Goal: Task Accomplishment & Management: Use online tool/utility

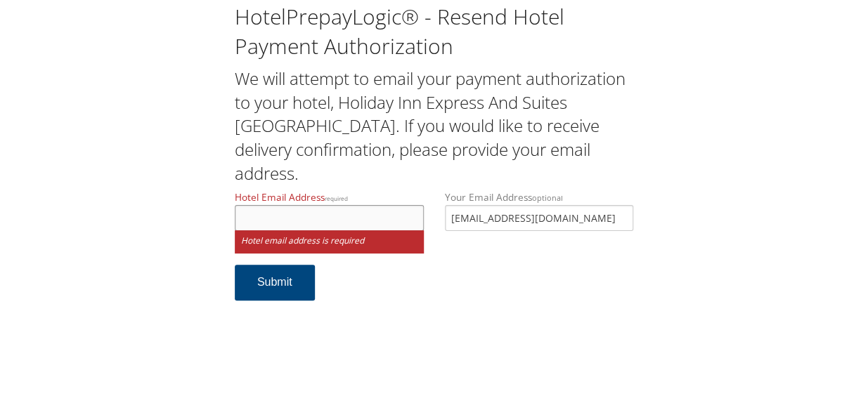
click at [318, 205] on input "Hotel Email Address required" at bounding box center [329, 218] width 189 height 26
paste input "TR-756858"
type input "TR-756858"
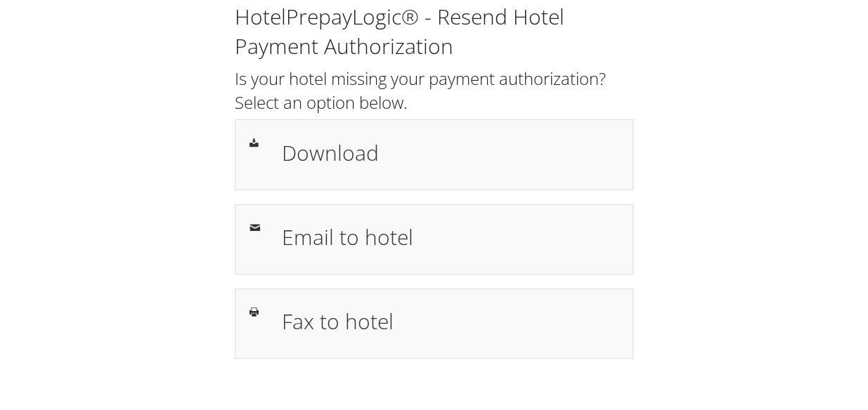
click at [344, 77] on h2 "Is your hotel missing your payment authorization? Select an option below." at bounding box center [434, 90] width 399 height 47
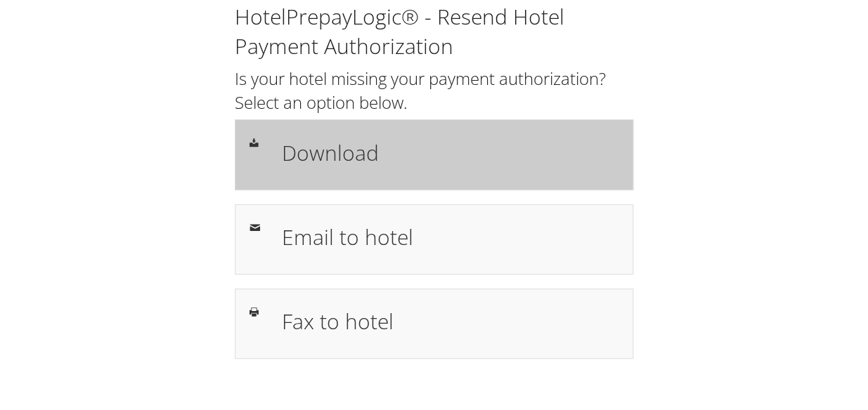
click at [348, 124] on div "Download" at bounding box center [434, 154] width 399 height 70
click at [358, 145] on h1 "Download" at bounding box center [450, 153] width 337 height 32
click at [339, 181] on div "Download" at bounding box center [434, 154] width 399 height 70
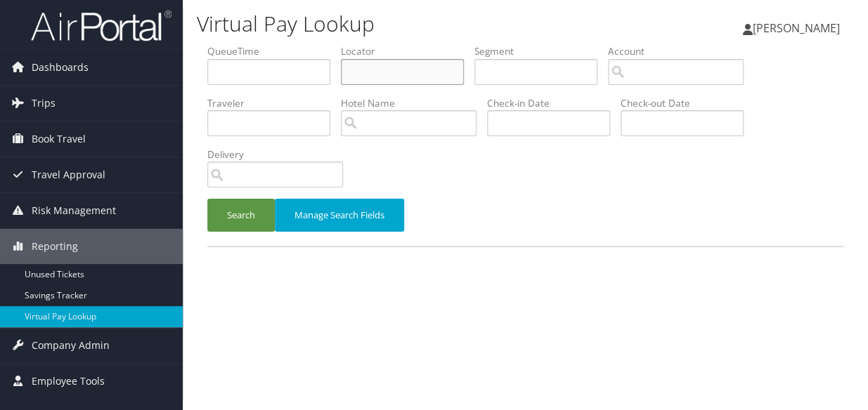
click at [379, 67] on input "text" at bounding box center [402, 72] width 123 height 26
click at [379, 68] on input "text" at bounding box center [402, 72] width 123 height 26
paste input "KGQEPB"
click at [233, 199] on button "Search" at bounding box center [240, 215] width 67 height 33
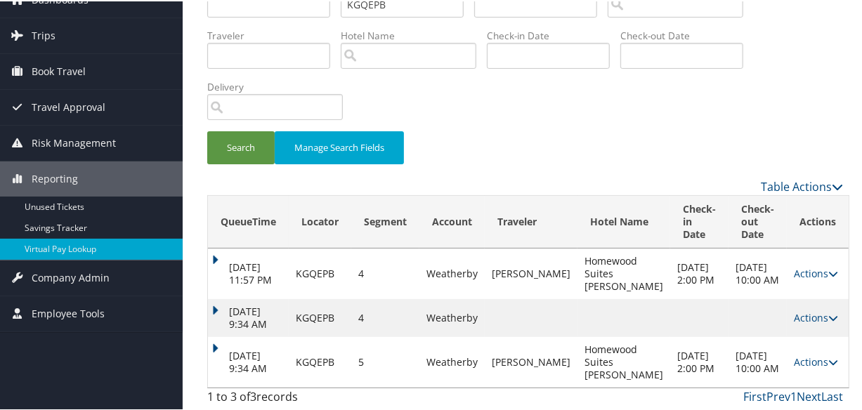
click at [801, 358] on link "Actions" at bounding box center [816, 360] width 44 height 13
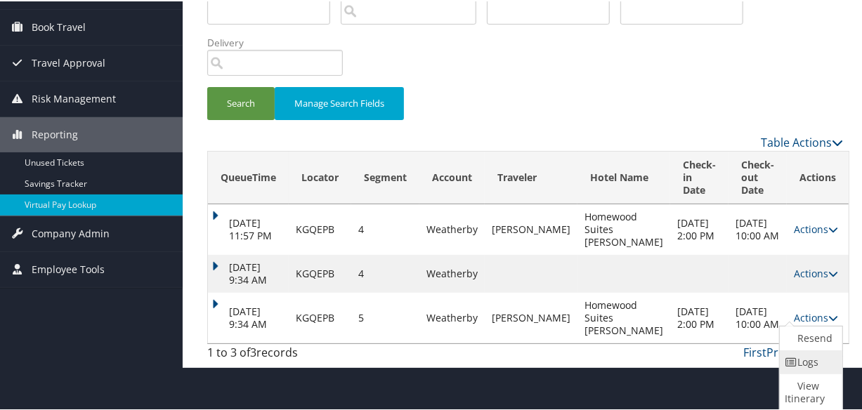
click at [804, 366] on link "Logs" at bounding box center [809, 361] width 59 height 24
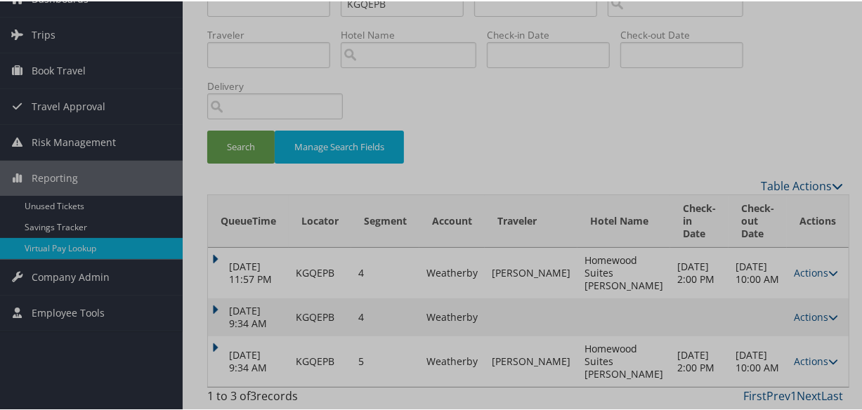
scroll to position [69, 0]
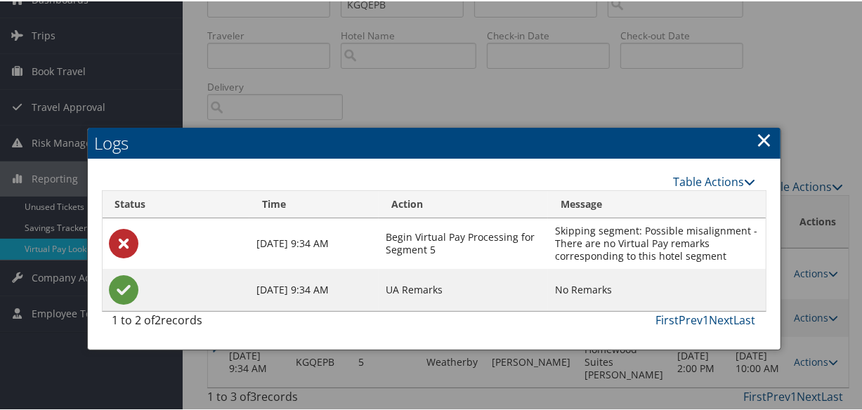
click at [760, 129] on link "×" at bounding box center [765, 138] width 16 height 28
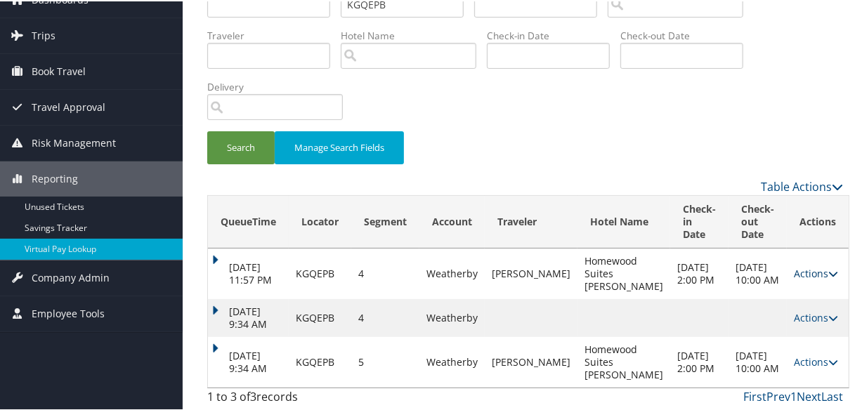
click at [794, 269] on link "Actions" at bounding box center [816, 272] width 44 height 13
click at [792, 322] on icon at bounding box center [792, 317] width 13 height 10
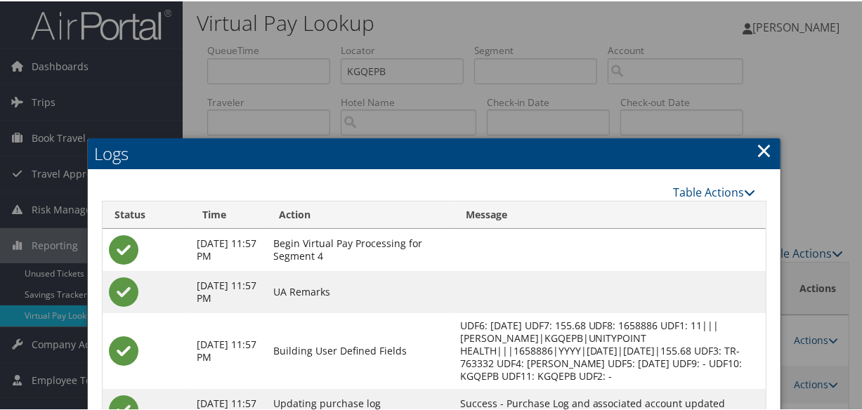
scroll to position [0, 0]
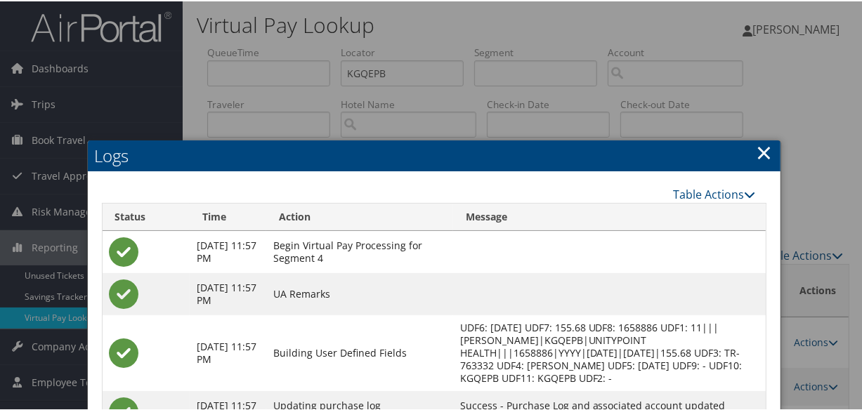
click at [774, 148] on h2 "Logs" at bounding box center [434, 154] width 693 height 31
click at [765, 152] on link "×" at bounding box center [765, 151] width 16 height 28
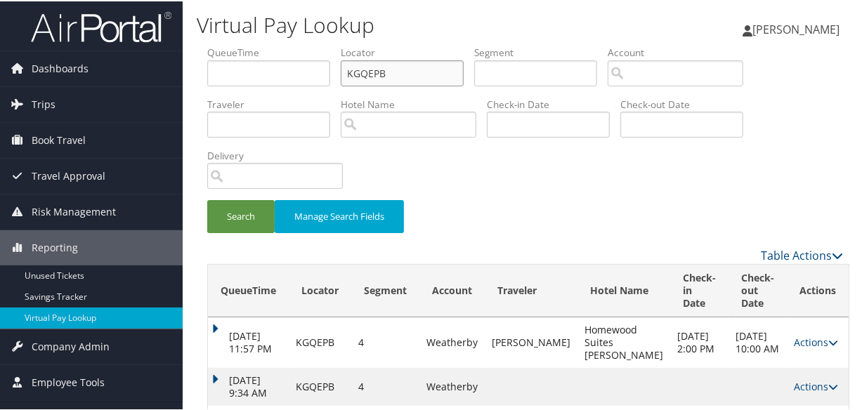
click at [386, 59] on input "KGQEPB" at bounding box center [402, 72] width 123 height 26
drag, startPoint x: 408, startPoint y: 63, endPoint x: 307, endPoint y: 79, distance: 101.9
click at [307, 44] on ul "QueueTime Locator KGQEPB Segment Account Traveler Hotel Name Check-in Date Chec…" at bounding box center [525, 44] width 636 height 0
paste input "LTWVMM"
type input "LTWVMM"
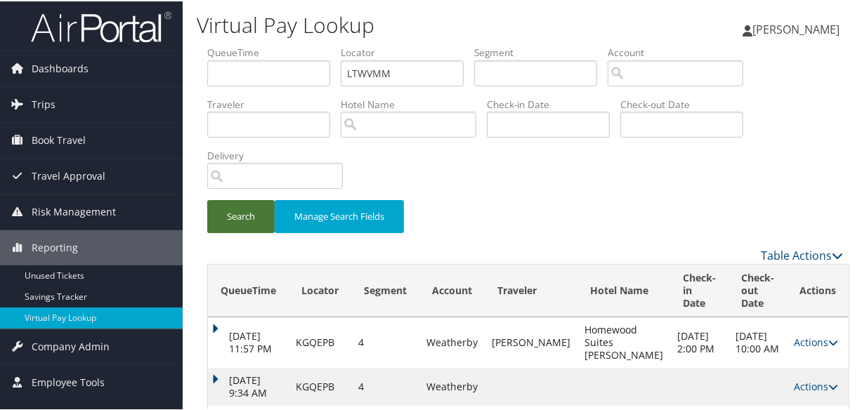
click at [260, 220] on button "Search" at bounding box center [240, 215] width 67 height 33
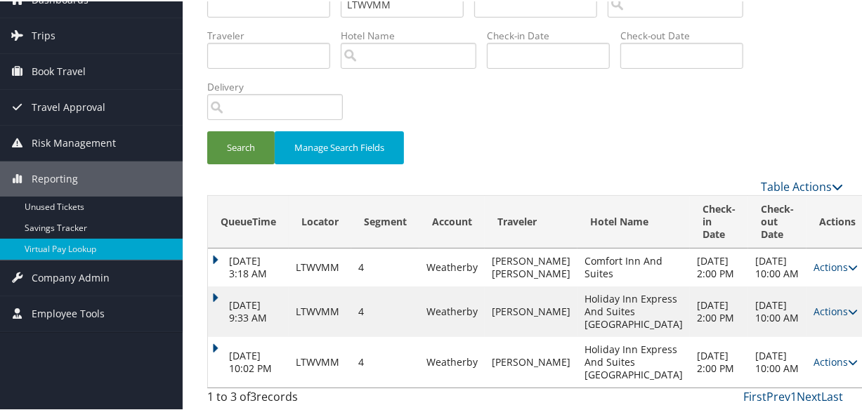
click at [807, 336] on td "Actions Resend Logs Delivery Information View Itinerary" at bounding box center [838, 310] width 62 height 51
click at [807, 335] on td "Actions Resend Logs View Itinerary" at bounding box center [838, 360] width 62 height 51
click at [814, 353] on link "Actions" at bounding box center [836, 359] width 44 height 13
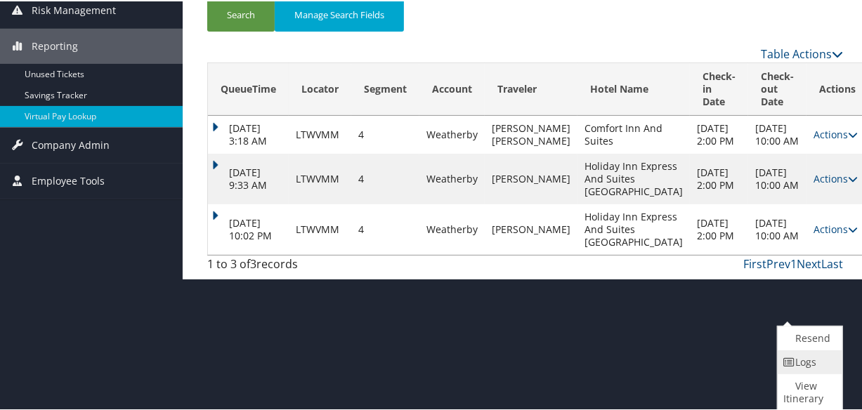
click at [791, 359] on icon at bounding box center [790, 361] width 13 height 10
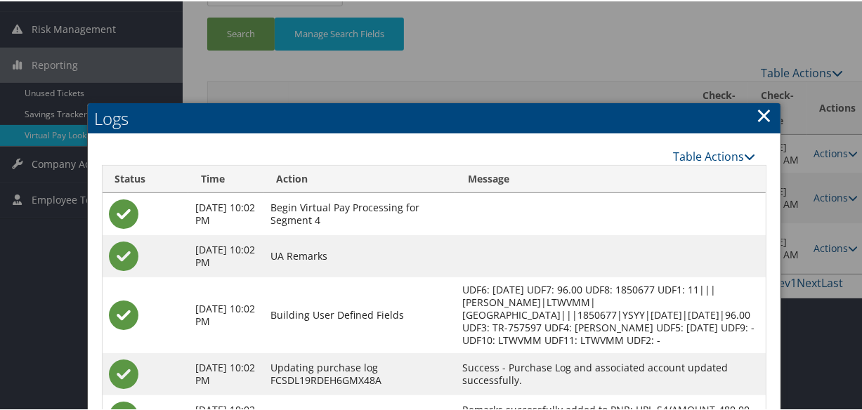
scroll to position [386, 0]
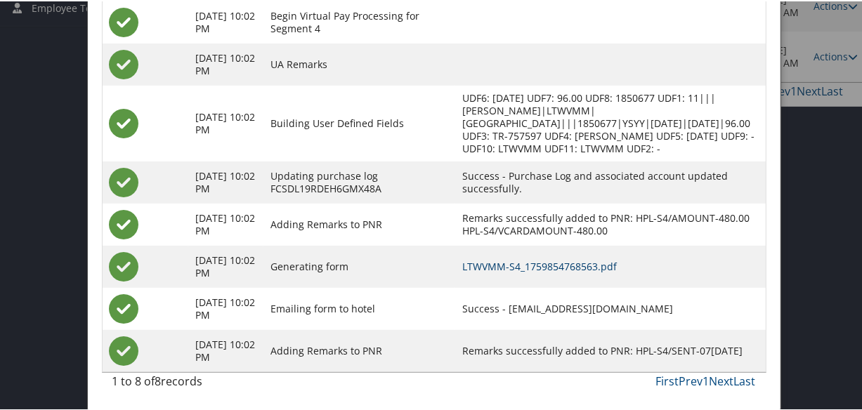
click at [546, 265] on link "LTWVMM-S4_1759854768563.pdf" at bounding box center [539, 265] width 155 height 13
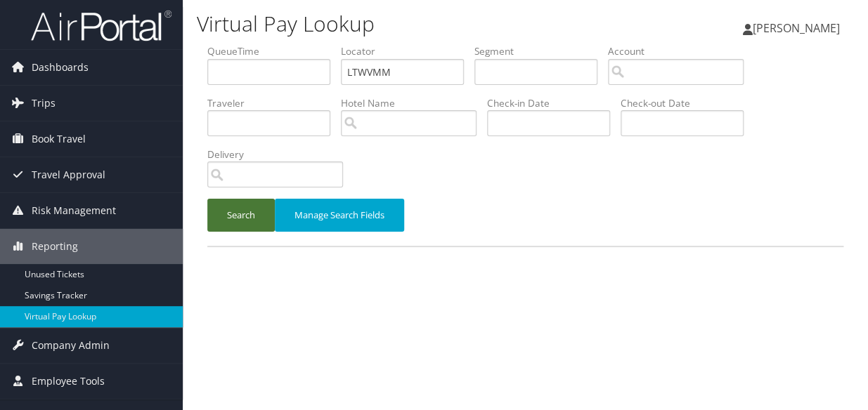
click at [233, 214] on button "Search" at bounding box center [240, 215] width 67 height 33
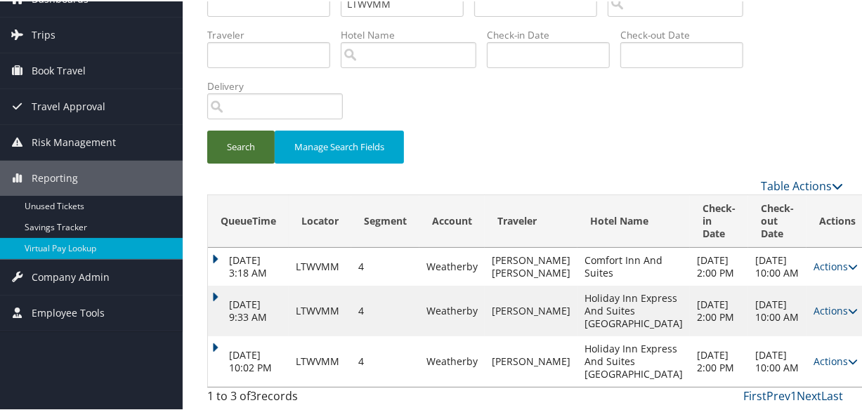
scroll to position [183, 0]
click at [814, 303] on link "Actions" at bounding box center [836, 309] width 44 height 13
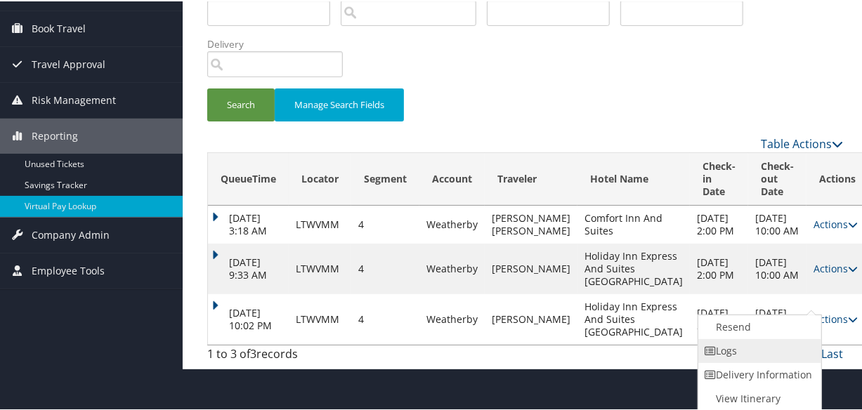
click at [753, 338] on link "Logs" at bounding box center [759, 350] width 120 height 24
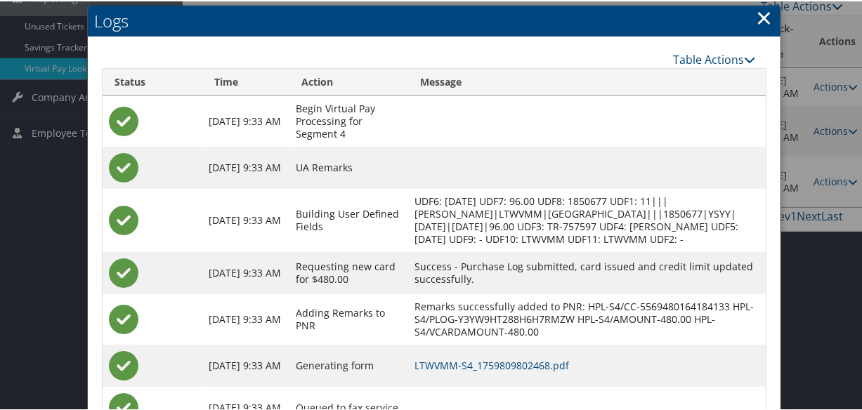
scroll to position [311, 0]
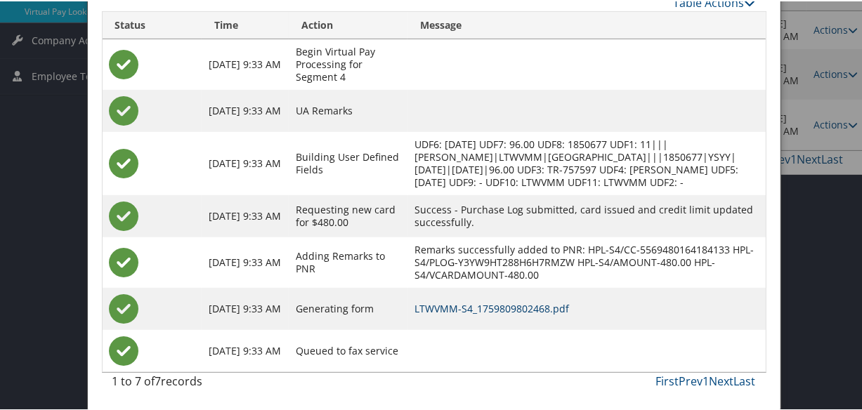
click at [513, 314] on link "LTWVMM-S4_1759809802468.pdf" at bounding box center [492, 307] width 155 height 13
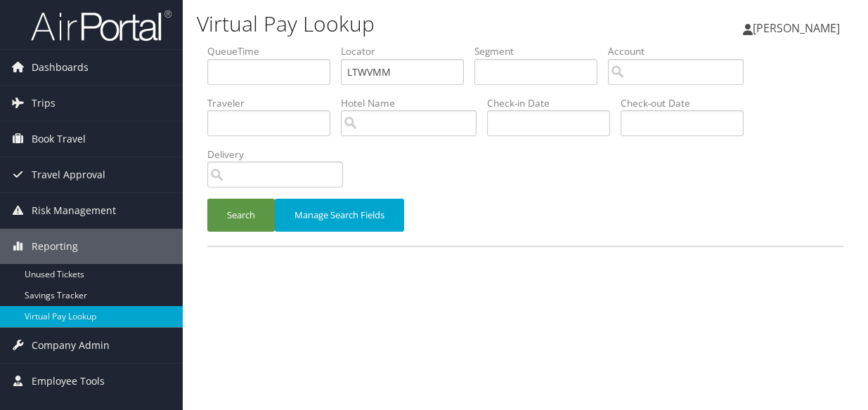
click at [257, 211] on button "Search" at bounding box center [240, 215] width 67 height 33
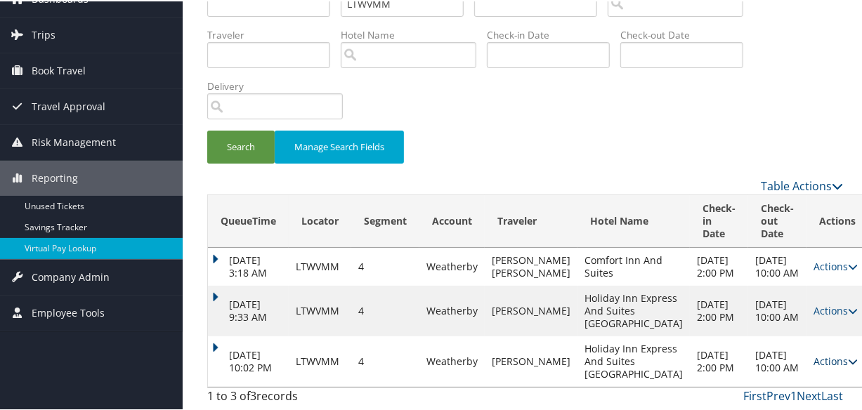
click at [814, 353] on link "Actions" at bounding box center [836, 359] width 44 height 13
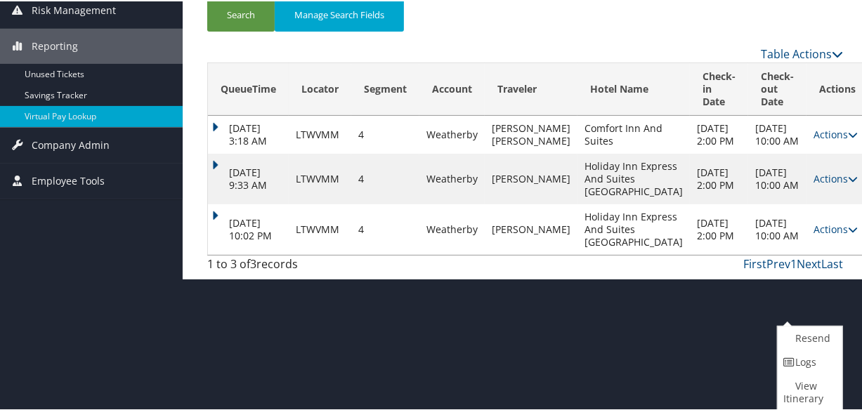
click at [216, 171] on td "[DATE] 9:33 AM" at bounding box center [248, 177] width 81 height 51
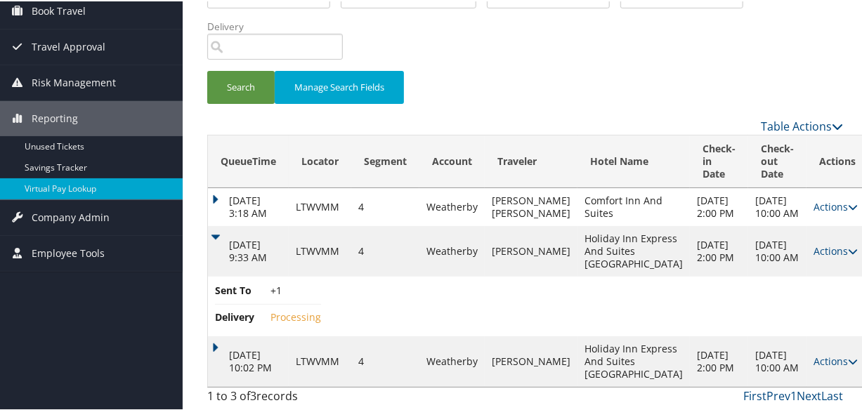
click at [223, 335] on td "Oct 7, 2025 10:02 PM" at bounding box center [248, 360] width 81 height 51
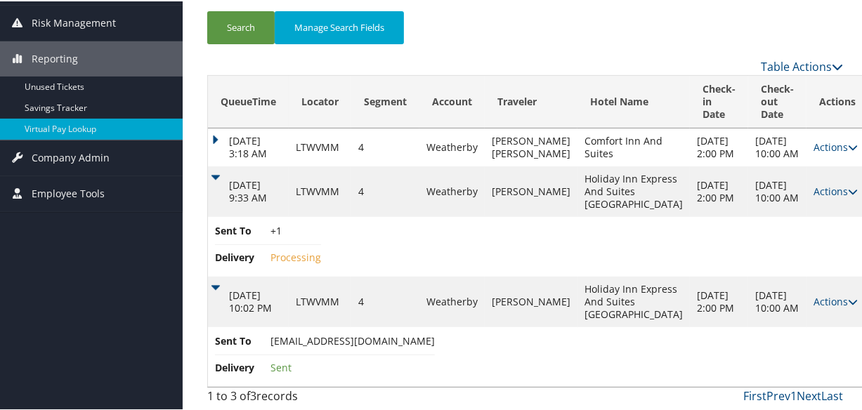
scroll to position [302, 0]
click at [814, 294] on link "Actions" at bounding box center [836, 300] width 44 height 13
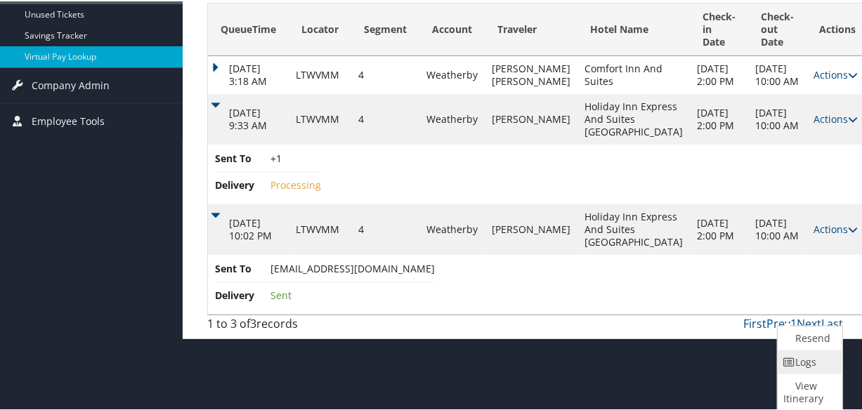
click at [800, 349] on link "Logs" at bounding box center [808, 361] width 61 height 24
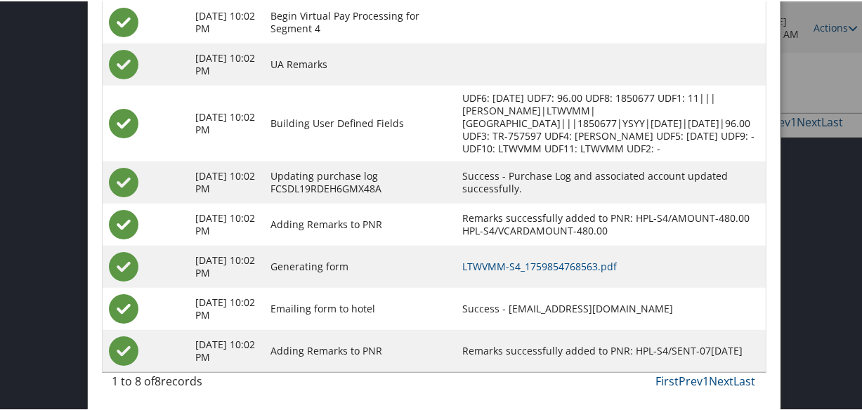
scroll to position [475, 0]
click at [547, 269] on link "LTWVMM-S4_1759854768563.pdf" at bounding box center [539, 265] width 155 height 13
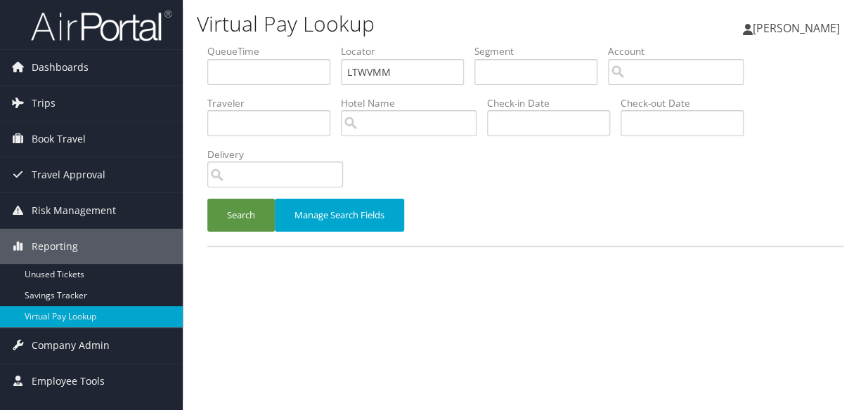
click at [321, 44] on ul "QueueTime Locator LTWVMM Segment Account Traveler Hotel Name Check-in Date Chec…" at bounding box center [525, 44] width 636 height 0
click at [247, 216] on button "Search" at bounding box center [240, 215] width 67 height 33
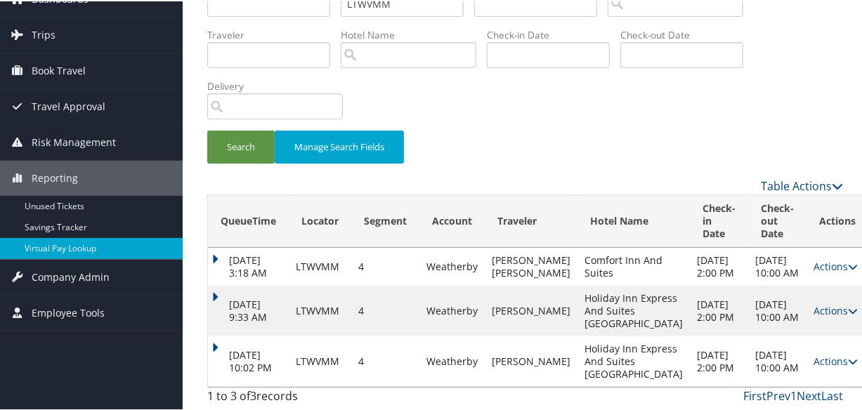
scroll to position [183, 0]
click at [807, 285] on td "Actions Resend Logs Delivery Information View Itinerary" at bounding box center [838, 310] width 62 height 51
click at [814, 303] on link "Actions" at bounding box center [836, 309] width 44 height 13
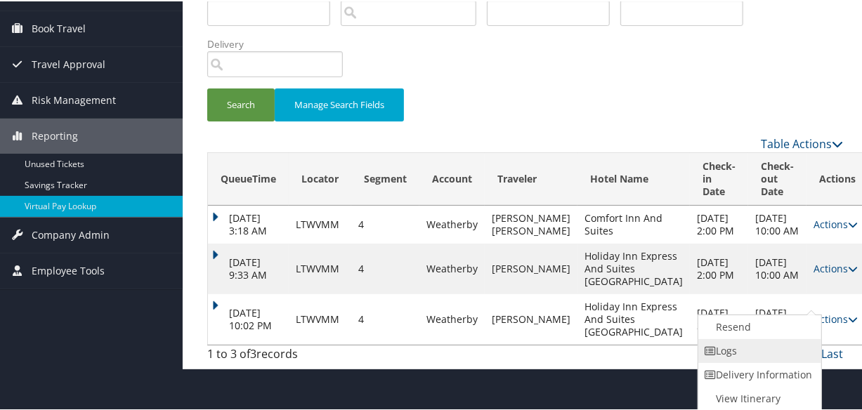
click at [772, 338] on link "Logs" at bounding box center [759, 350] width 120 height 24
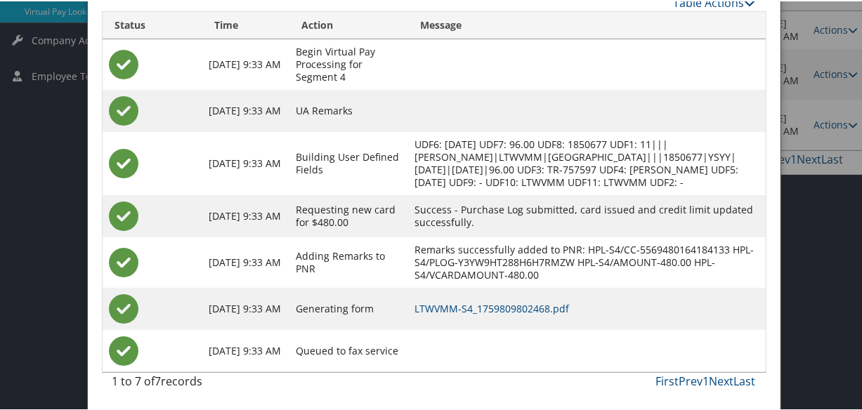
scroll to position [311, 0]
click at [502, 314] on link "LTWVMM-S4_1759809802468.pdf" at bounding box center [492, 307] width 155 height 13
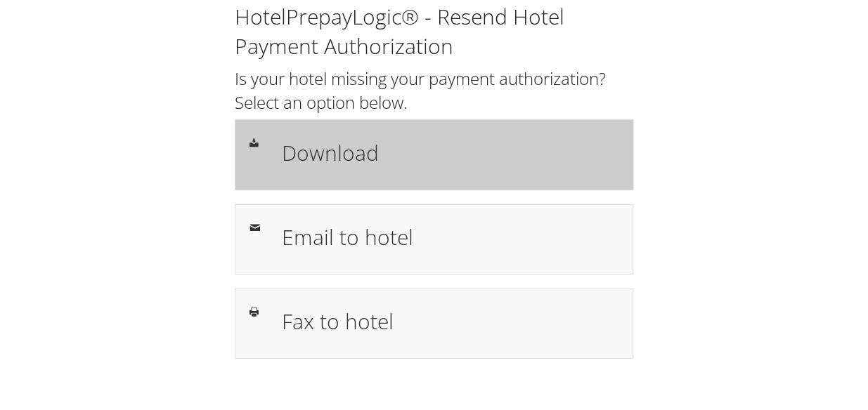
click at [320, 168] on h1 "Download" at bounding box center [450, 153] width 337 height 32
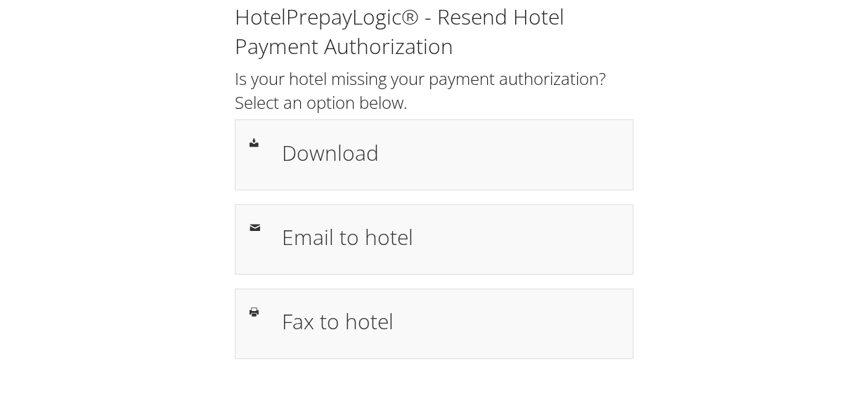
click at [383, 276] on div "HotelPrepayLogic® - Resend Hotel Payment Authorization Is your hotel missing yo…" at bounding box center [434, 180] width 420 height 357
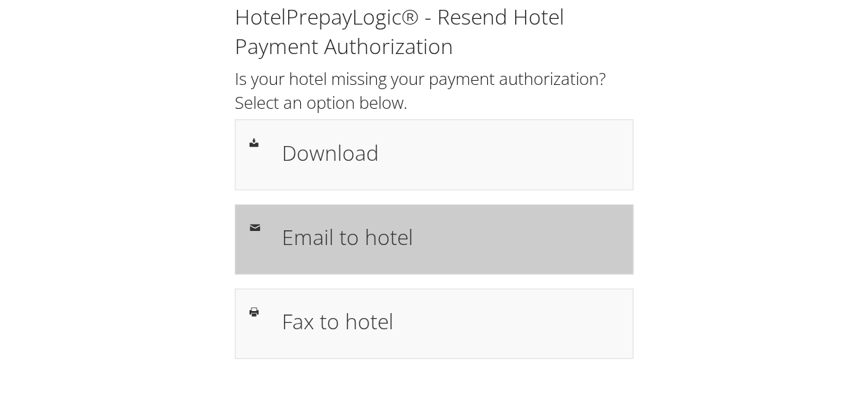
click at [396, 252] on h1 "Email to hotel" at bounding box center [450, 237] width 337 height 32
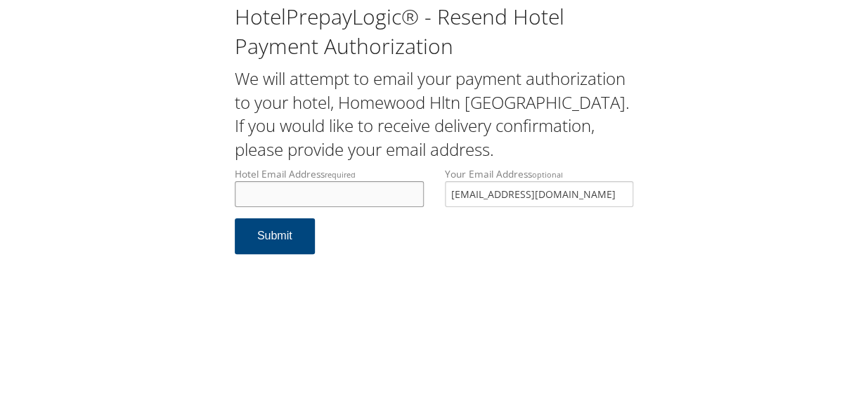
click at [323, 187] on input "Hotel Email Address required" at bounding box center [329, 194] width 189 height 26
click at [308, 192] on input "[EMAIL_ADDRESS][DOMAIN_NAME]" at bounding box center [329, 194] width 189 height 26
click at [245, 193] on input "[EMAIL_ADDRESS][DOMAIN_NAME]" at bounding box center [329, 194] width 189 height 26
type input "[EMAIL_ADDRESS][DOMAIN_NAME]"
click at [290, 243] on button "Submit" at bounding box center [275, 237] width 80 height 36
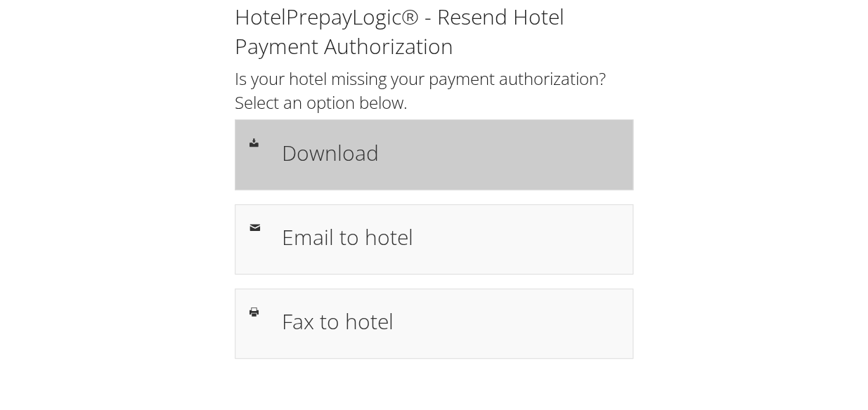
click at [420, 155] on h1 "Download" at bounding box center [450, 153] width 337 height 32
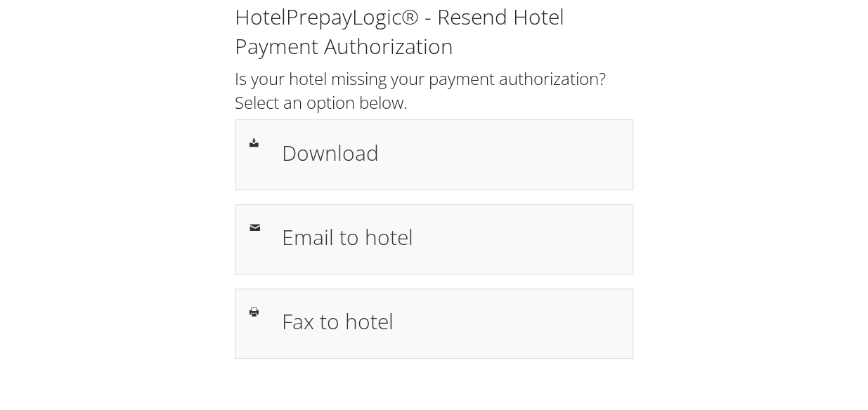
click at [143, 84] on div "HotelPrepayLogic® - Resend Hotel Payment Authorization Is your hotel missing yo…" at bounding box center [434, 186] width 840 height 373
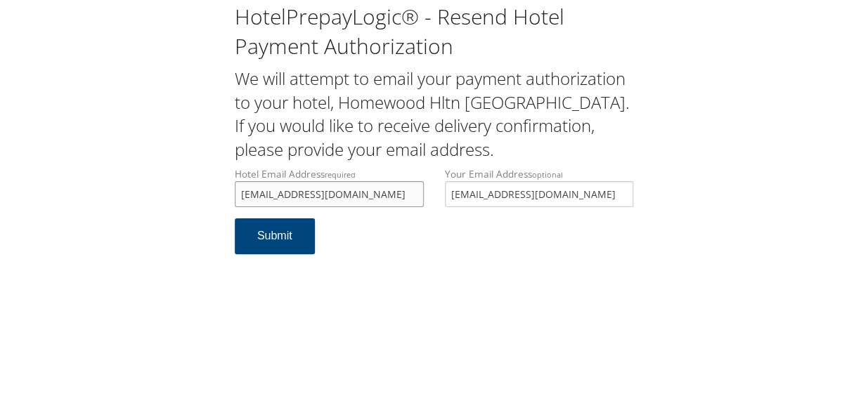
drag, startPoint x: 410, startPoint y: 195, endPoint x: 238, endPoint y: 190, distance: 172.3
click at [224, 195] on div "Hotel Email Address required hwsgoldsborofd@lbaproperties.com Hotel email addre…" at bounding box center [329, 192] width 210 height 51
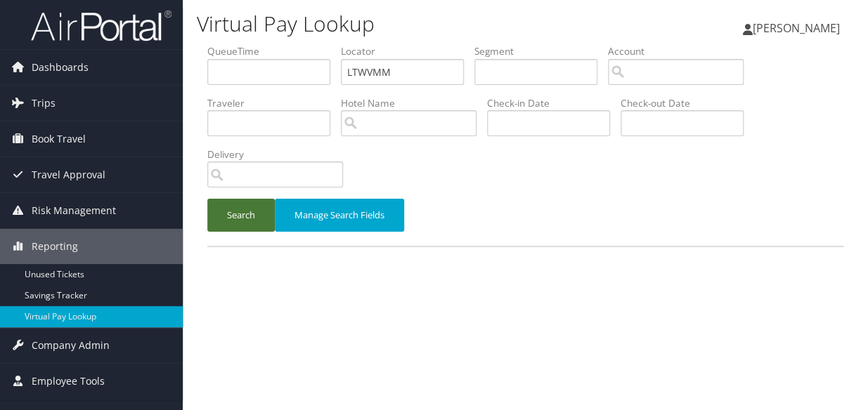
drag, startPoint x: 0, startPoint y: 0, endPoint x: 238, endPoint y: 210, distance: 317.1
click at [236, 211] on button "Search" at bounding box center [240, 215] width 67 height 33
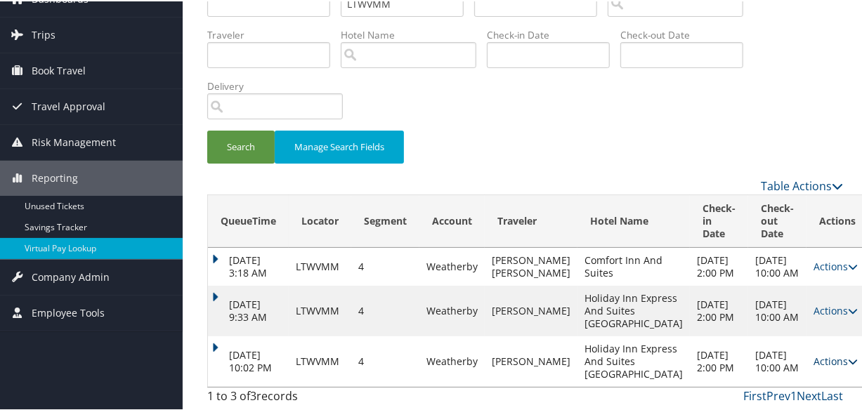
click at [814, 353] on link "Actions" at bounding box center [836, 359] width 44 height 13
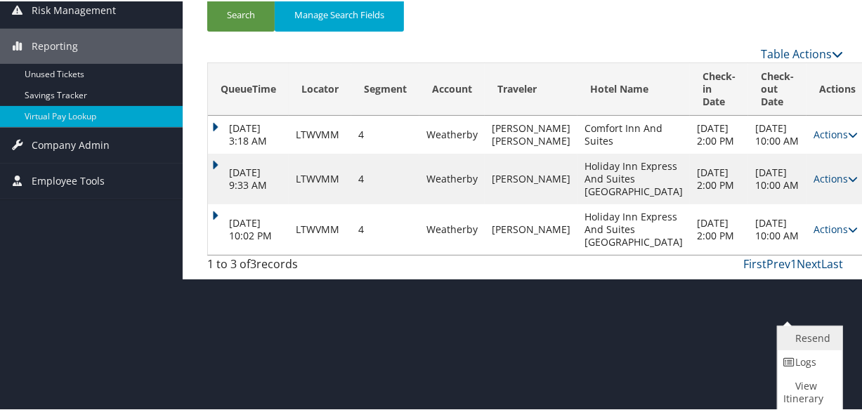
click at [787, 338] on link "Resend" at bounding box center [808, 337] width 61 height 24
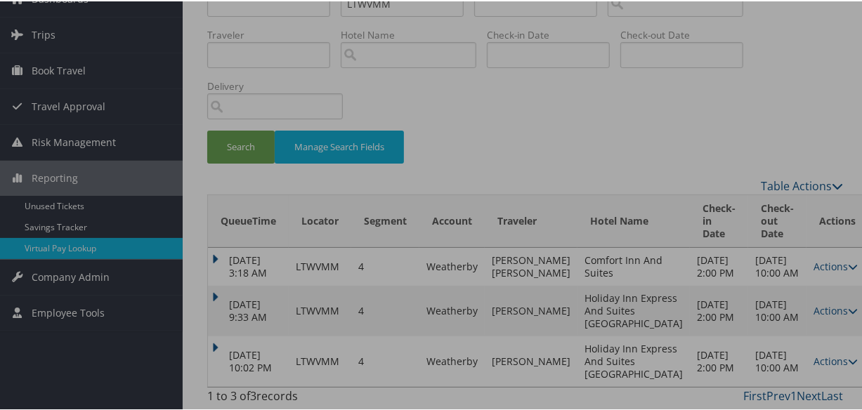
scroll to position [183, 0]
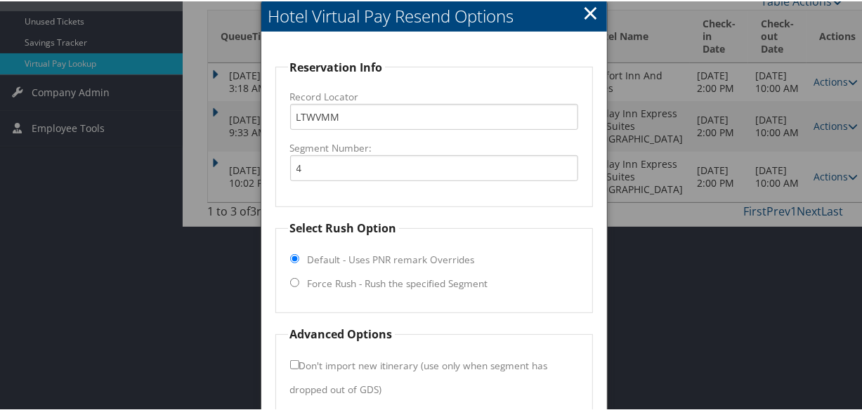
click at [352, 290] on fieldset "Select Rush Option Default - Uses PNR remark Overrides Force Rush - Rush the sp…" at bounding box center [434, 265] width 318 height 93
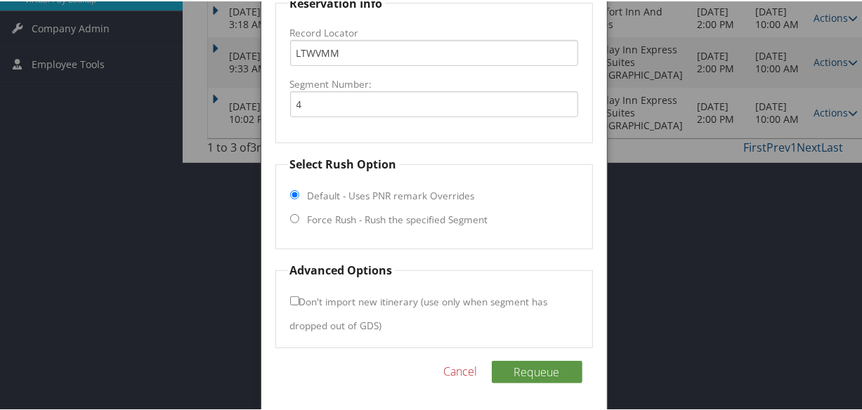
click at [350, 221] on label "Force Rush - Rush the specified Segment" at bounding box center [398, 219] width 181 height 14
click at [299, 221] on input "Force Rush - Rush the specified Segment" at bounding box center [294, 217] width 9 height 9
radio input "true"
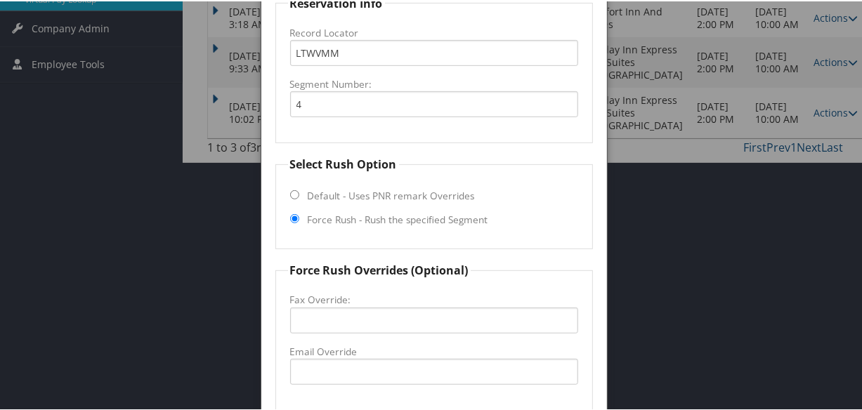
scroll to position [481, 0]
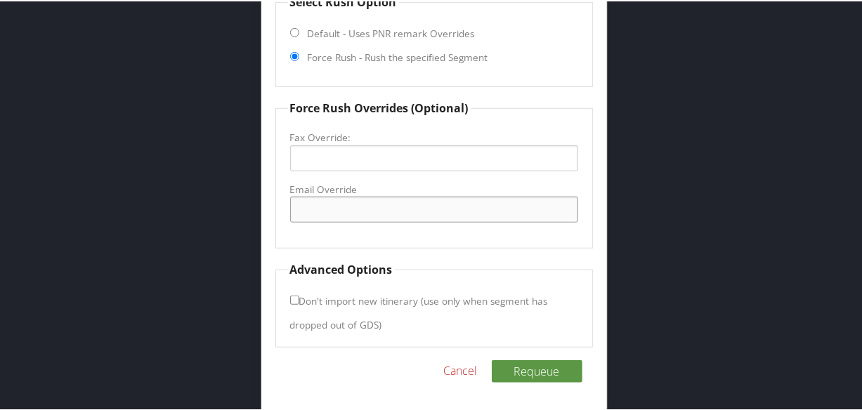
click at [351, 208] on input "Email Override" at bounding box center [434, 208] width 288 height 26
type input "hw"
click at [469, 370] on link "Cancel" at bounding box center [461, 369] width 34 height 17
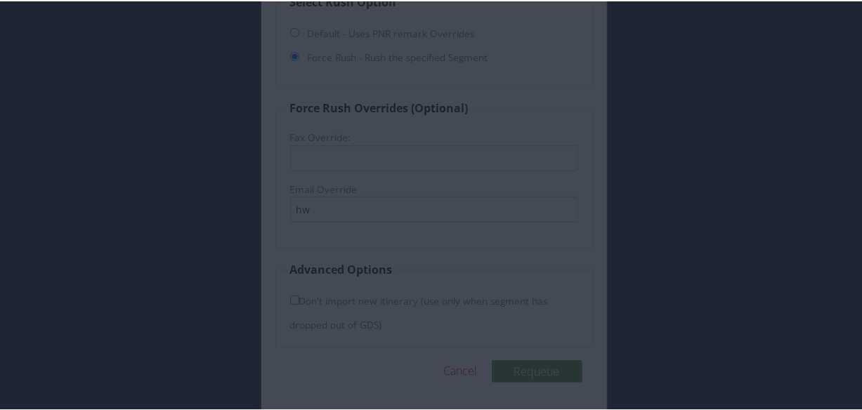
scroll to position [0, 0]
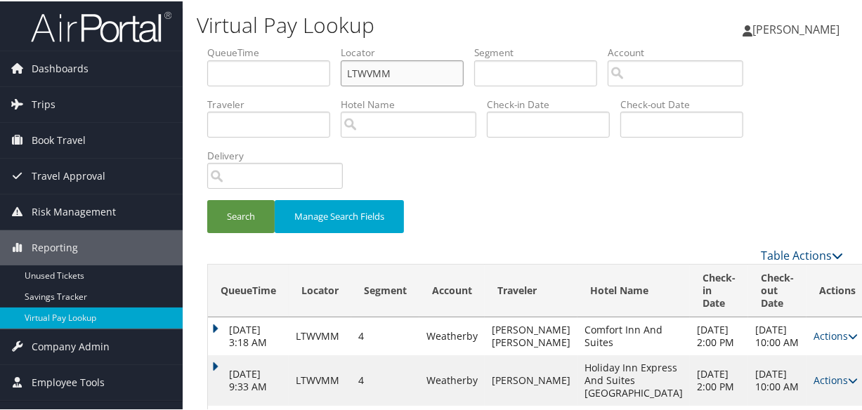
paste input "AVIAEI"
drag, startPoint x: 396, startPoint y: 69, endPoint x: 290, endPoint y: 97, distance: 109.8
click at [290, 44] on ul "QueueTime Locator LTWVMM Segment Account Traveler Hotel Name Check-in Date Chec…" at bounding box center [525, 44] width 636 height 0
type input "AVIAEI"
click at [239, 219] on button "Search" at bounding box center [240, 215] width 67 height 33
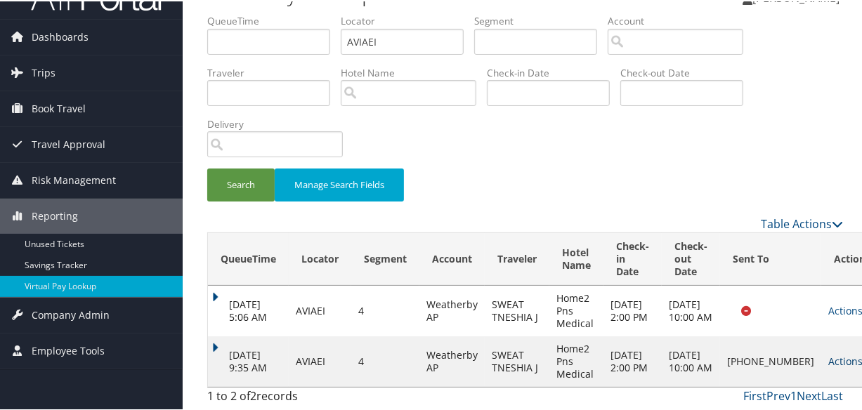
click at [829, 354] on link "Actions" at bounding box center [851, 359] width 44 height 13
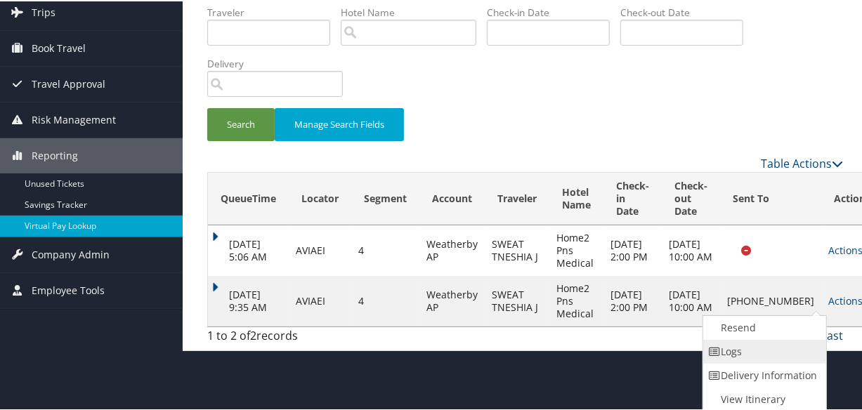
click at [755, 352] on link "Logs" at bounding box center [763, 351] width 120 height 24
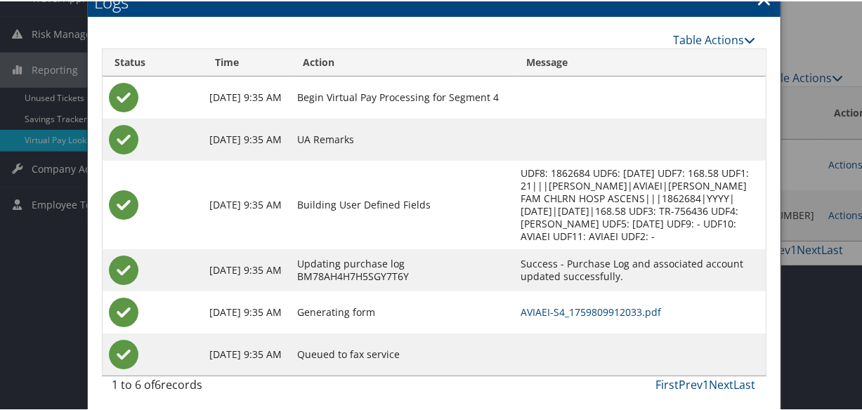
scroll to position [181, 0]
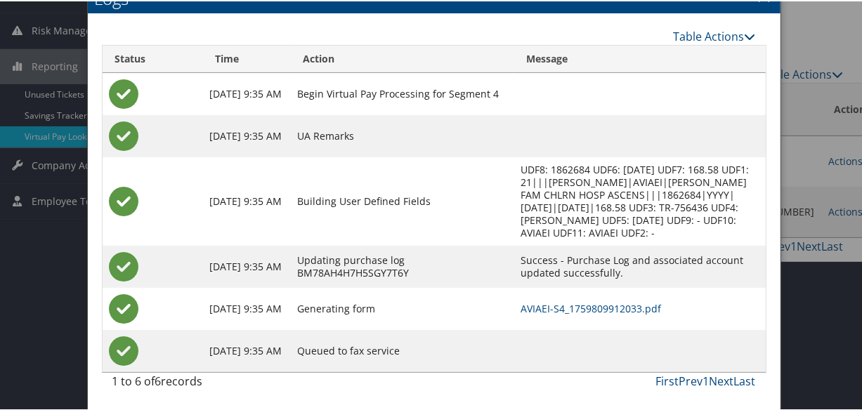
click at [539, 297] on td "AVIAEI-S4_1759809912033.pdf" at bounding box center [640, 308] width 252 height 42
click at [540, 302] on link "AVIAEI-S4_1759809912033.pdf" at bounding box center [591, 307] width 141 height 13
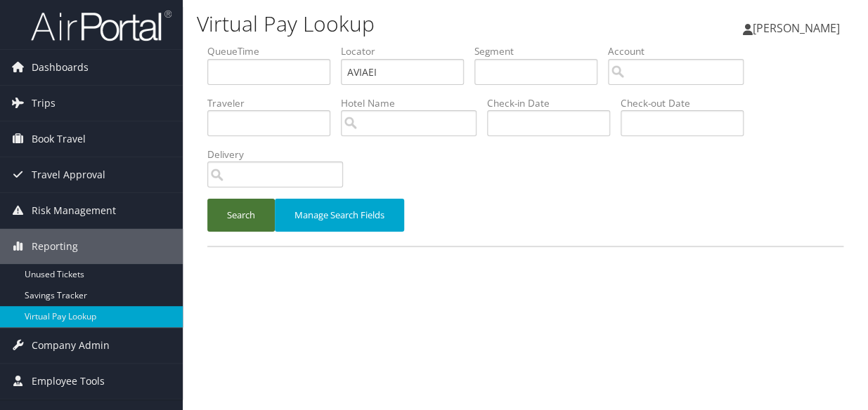
click at [249, 221] on button "Search" at bounding box center [240, 215] width 67 height 33
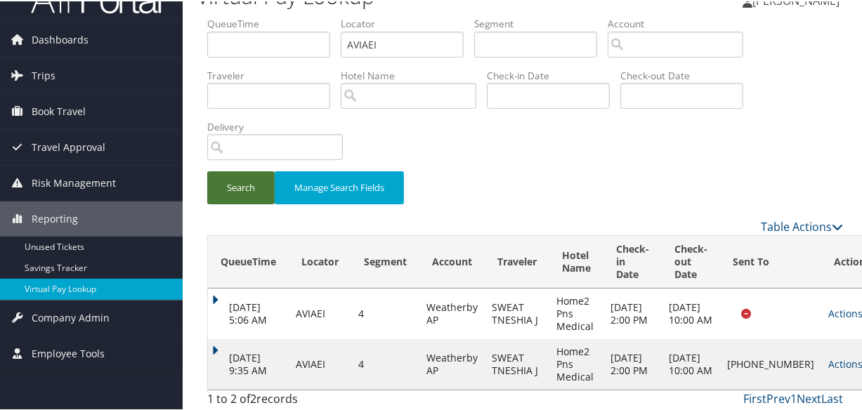
scroll to position [44, 0]
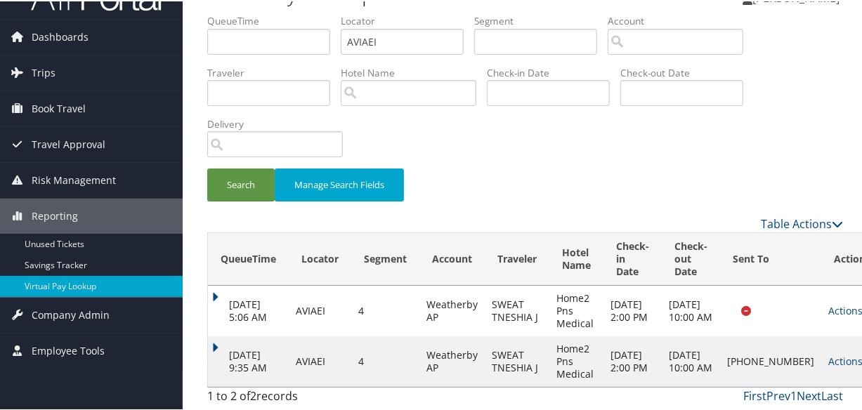
click at [215, 335] on td "[DATE] 9:35 AM" at bounding box center [248, 360] width 81 height 51
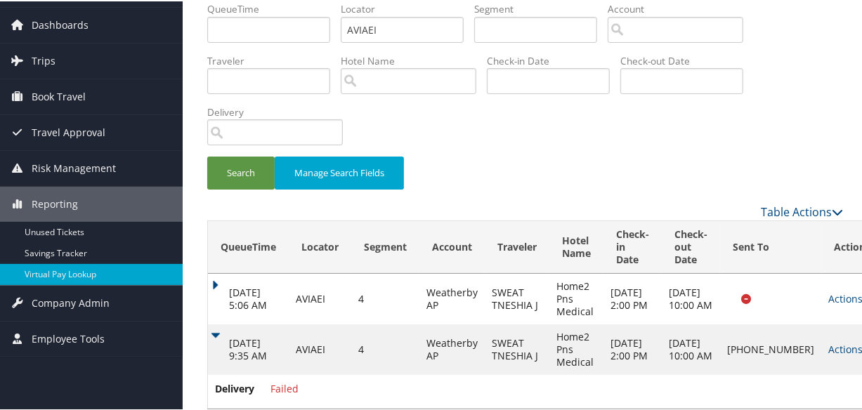
click at [214, 330] on td "[DATE] 9:35 AM" at bounding box center [248, 348] width 81 height 51
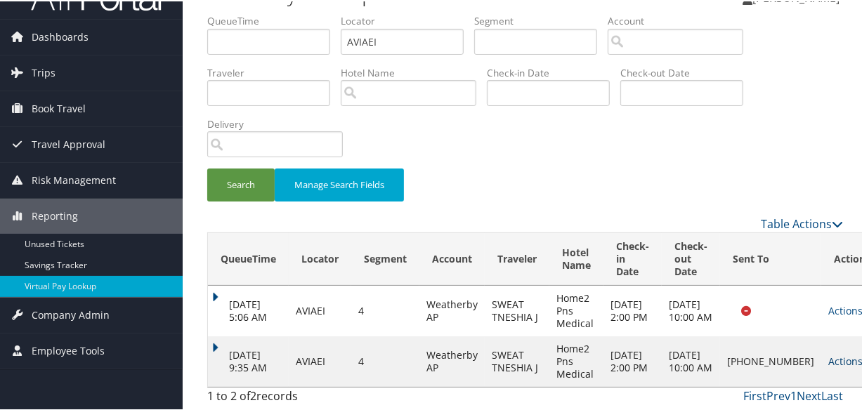
click at [829, 353] on link "Actions" at bounding box center [851, 359] width 44 height 13
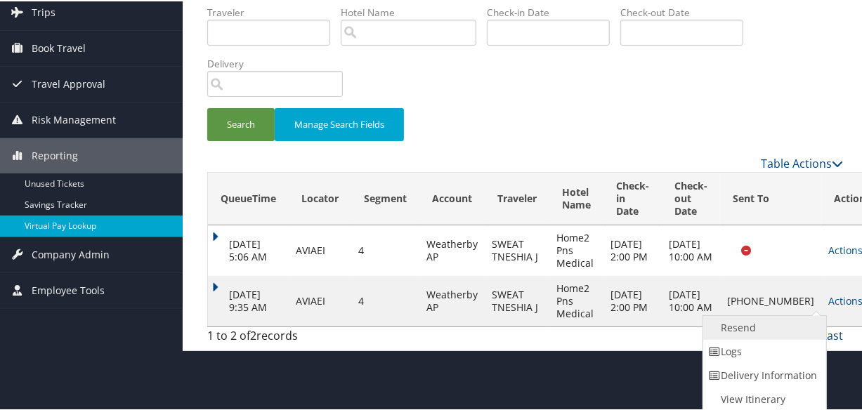
click at [754, 330] on link "Resend" at bounding box center [763, 327] width 120 height 24
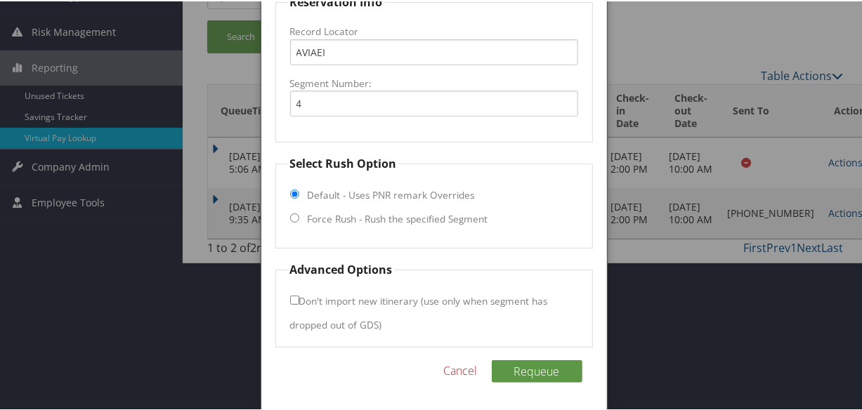
click at [404, 222] on label "Force Rush - Rush the specified Segment" at bounding box center [398, 218] width 181 height 14
click at [299, 221] on input "Force Rush - Rush the specified Segment" at bounding box center [294, 216] width 9 height 9
radio input "true"
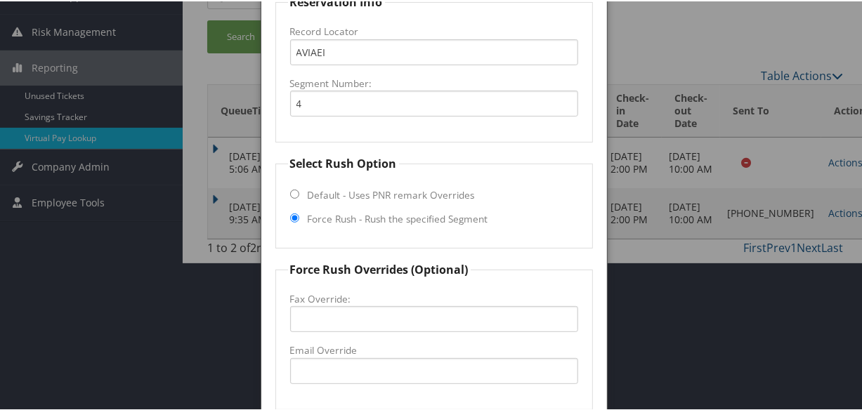
scroll to position [342, 0]
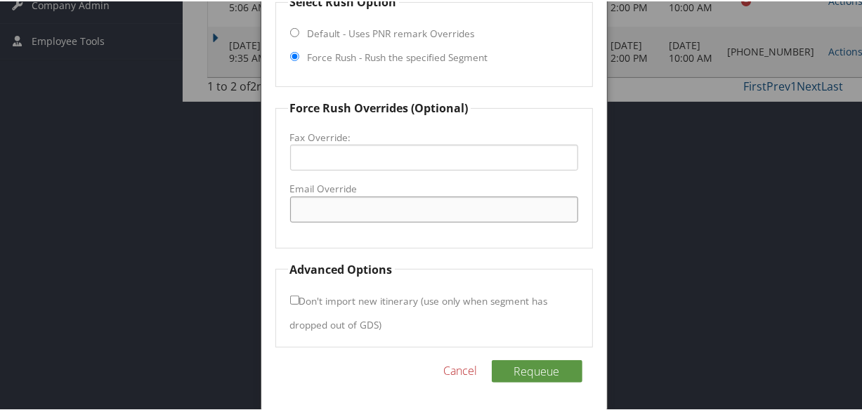
click at [375, 197] on input "Email Override" at bounding box center [434, 208] width 288 height 26
type input "[EMAIL_ADDRESS][DOMAIN_NAME]"
click at [541, 369] on button "Requeue" at bounding box center [537, 370] width 91 height 22
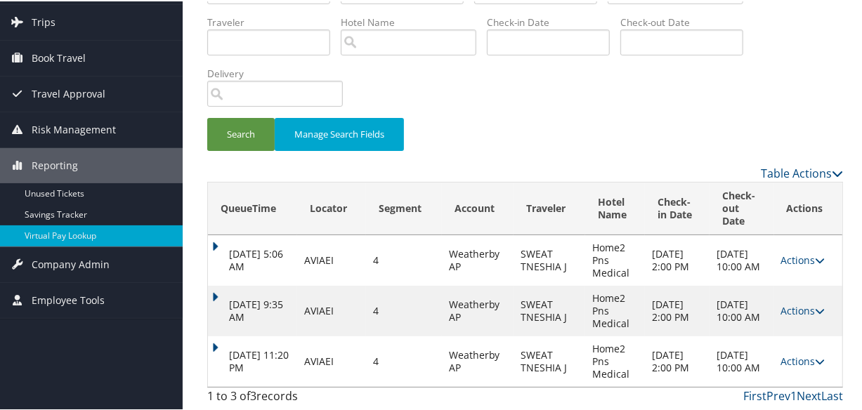
scroll to position [82, 0]
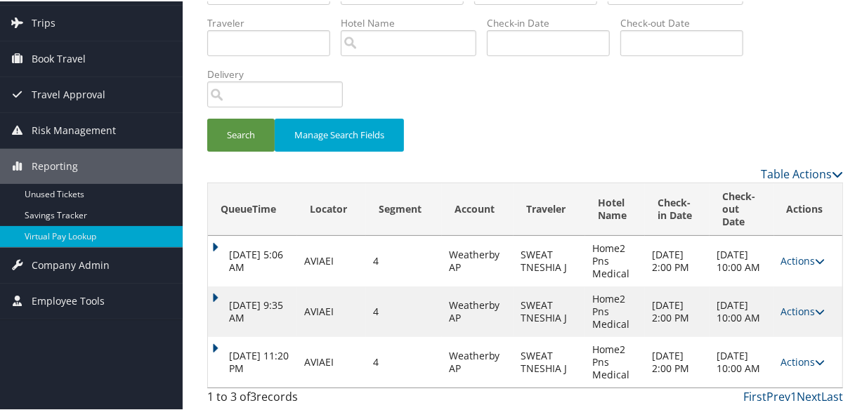
click at [207, 347] on table "QueueTime Locator Segment Account Traveler Hotel Name Check-in Date Check-out D…" at bounding box center [525, 284] width 636 height 206
click at [210, 344] on td "[DATE] 11:20 PM" at bounding box center [252, 361] width 89 height 51
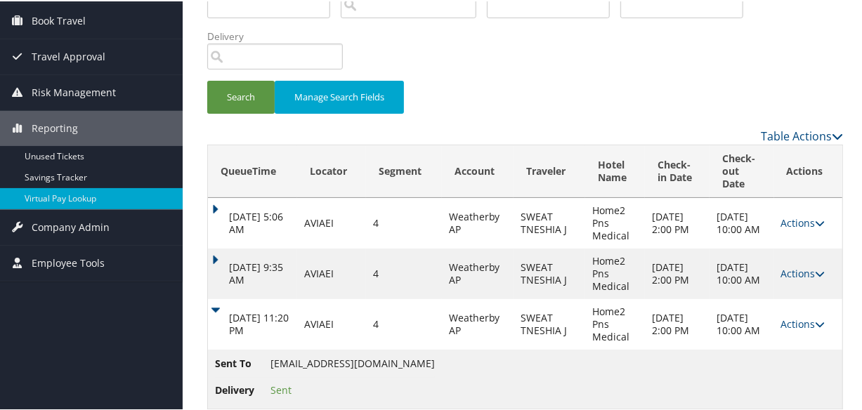
scroll to position [141, 0]
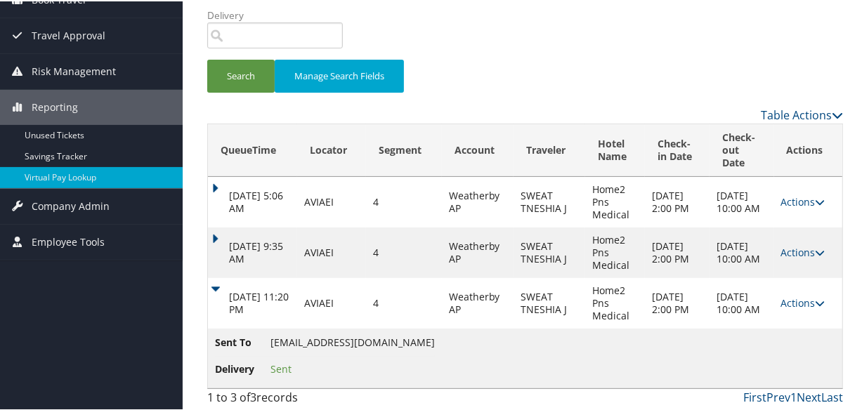
click at [272, 339] on span "[EMAIL_ADDRESS][DOMAIN_NAME]" at bounding box center [353, 340] width 164 height 13
drag, startPoint x: 271, startPoint y: 339, endPoint x: 367, endPoint y: 334, distance: 96.4
click at [367, 334] on span "[EMAIL_ADDRESS][DOMAIN_NAME]" at bounding box center [353, 340] width 164 height 13
copy span "[EMAIL_ADDRESS][DOMAIN_NAME]"
click at [351, 346] on span "[EMAIL_ADDRESS][DOMAIN_NAME]" at bounding box center [353, 340] width 164 height 13
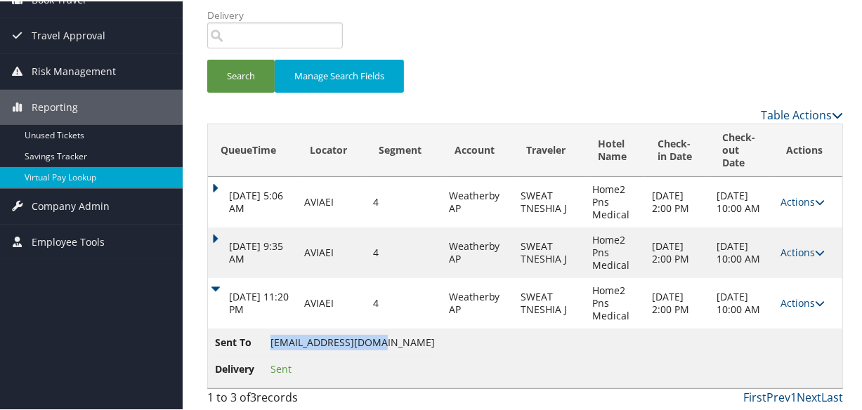
drag, startPoint x: 271, startPoint y: 336, endPoint x: 374, endPoint y: 338, distance: 103.3
click at [374, 338] on span "[EMAIL_ADDRESS][DOMAIN_NAME]" at bounding box center [353, 340] width 164 height 13
copy span "[EMAIL_ADDRESS][DOMAIN_NAME]"
click at [450, 359] on td "Sent To home2.tru@hilton.com Delivery Sent" at bounding box center [525, 357] width 635 height 60
drag, startPoint x: 360, startPoint y: 334, endPoint x: 252, endPoint y: 342, distance: 108.4
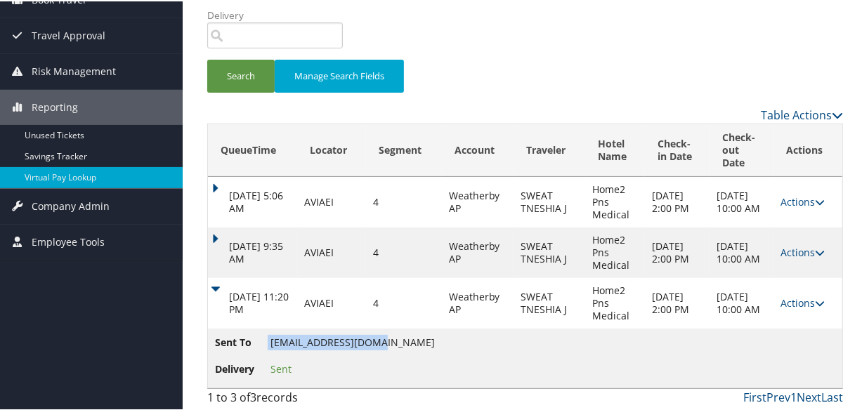
click at [252, 342] on li "Sent To home2.tru@hilton.com" at bounding box center [325, 344] width 220 height 21
copy li "[EMAIL_ADDRESS][DOMAIN_NAME]"
click at [827, 306] on td "Actions Resend Logs View Itinerary" at bounding box center [808, 302] width 68 height 51
click at [819, 304] on icon at bounding box center [821, 302] width 10 height 10
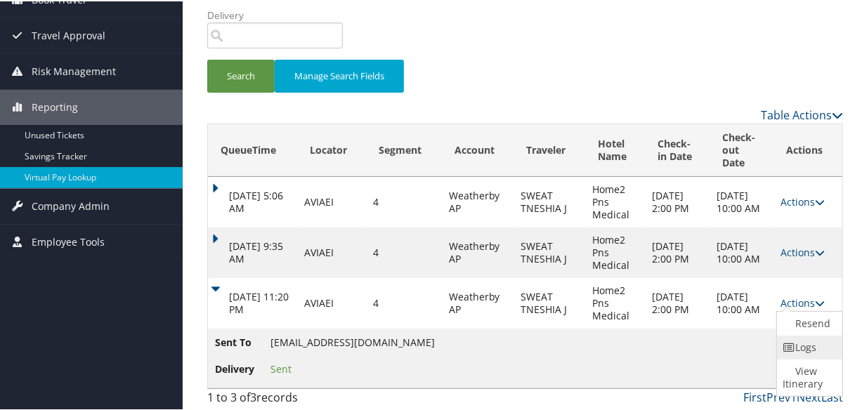
click at [807, 345] on link "Logs" at bounding box center [808, 346] width 62 height 24
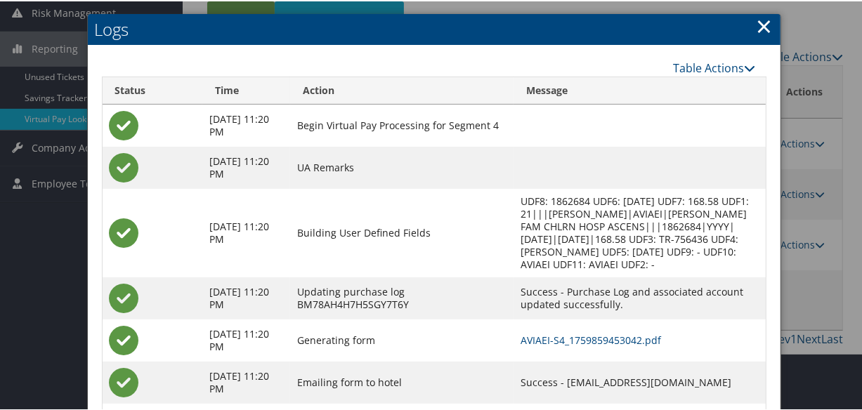
scroll to position [272, 0]
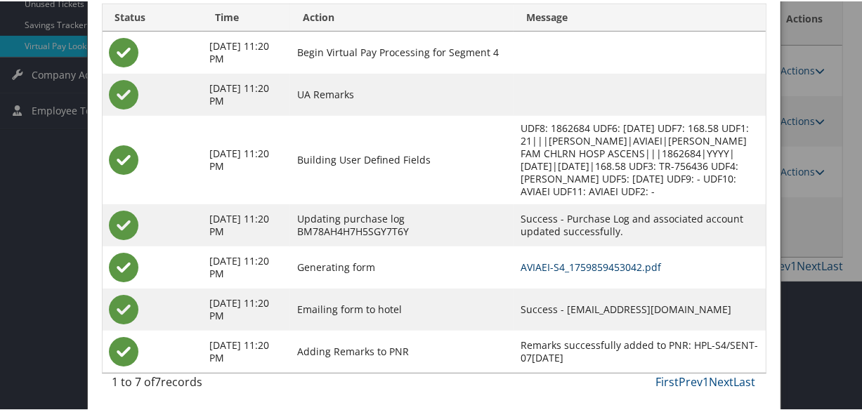
click at [559, 266] on link "AVIAEI-S4_1759859453042.pdf" at bounding box center [591, 265] width 141 height 13
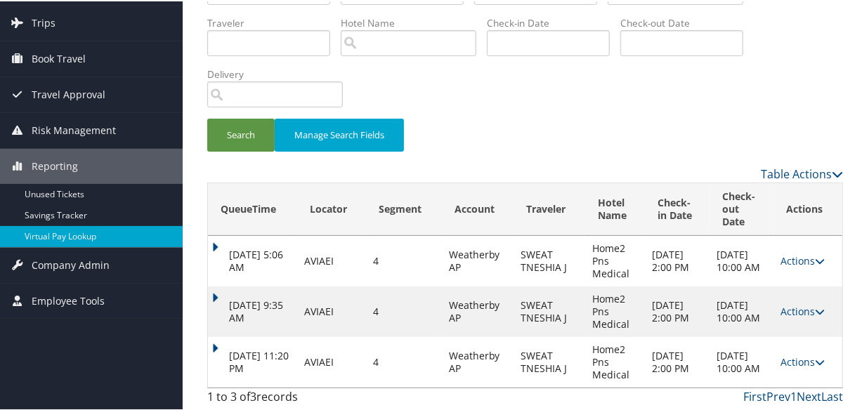
click at [223, 344] on td "[DATE] 11:20 PM" at bounding box center [252, 361] width 89 height 51
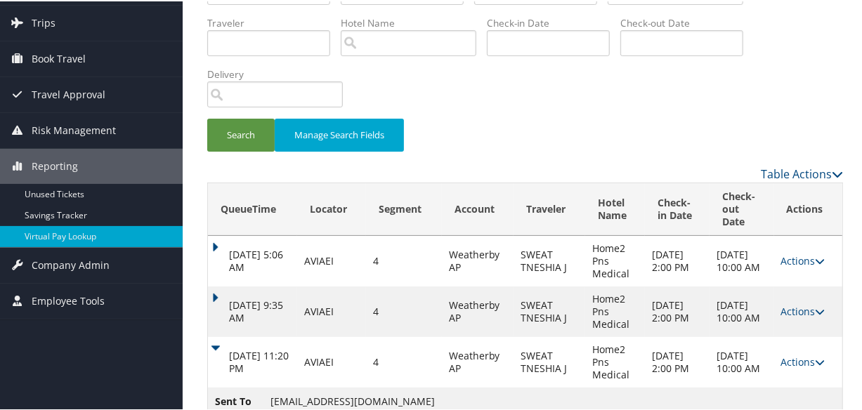
scroll to position [141, 0]
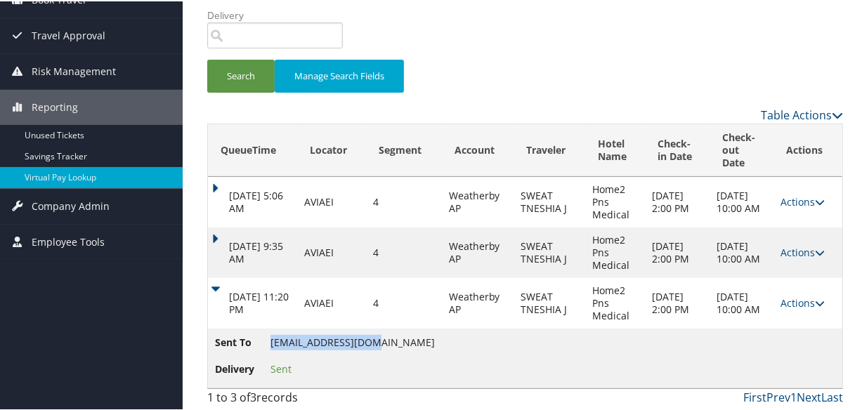
drag, startPoint x: 270, startPoint y: 341, endPoint x: 370, endPoint y: 339, distance: 100.5
click at [370, 339] on span "[EMAIL_ADDRESS][DOMAIN_NAME]" at bounding box center [353, 340] width 164 height 13
drag, startPoint x: 370, startPoint y: 339, endPoint x: 365, endPoint y: 358, distance: 19.6
click at [369, 358] on li "Delivery Sent" at bounding box center [325, 368] width 220 height 25
click at [787, 304] on link "Actions" at bounding box center [803, 301] width 44 height 13
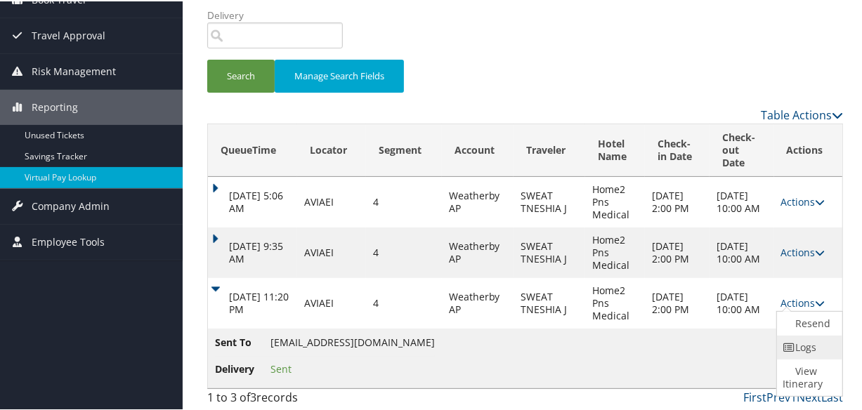
click at [790, 351] on link "Logs" at bounding box center [808, 346] width 62 height 24
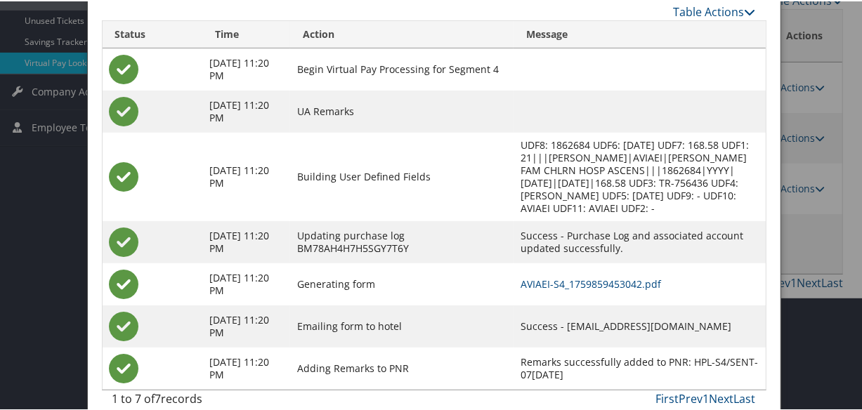
scroll to position [272, 0]
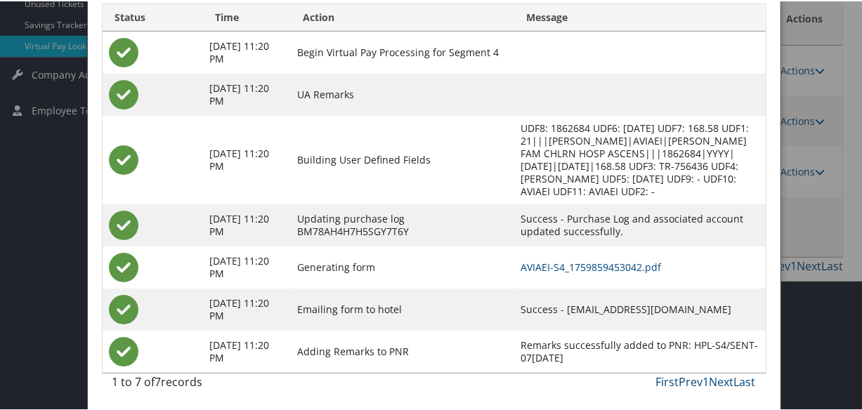
click at [533, 275] on td "AVIAEI-S4_1759859453042.pdf" at bounding box center [640, 266] width 252 height 42
click at [534, 268] on link "AVIAEI-S4_1759859453042.pdf" at bounding box center [591, 265] width 141 height 13
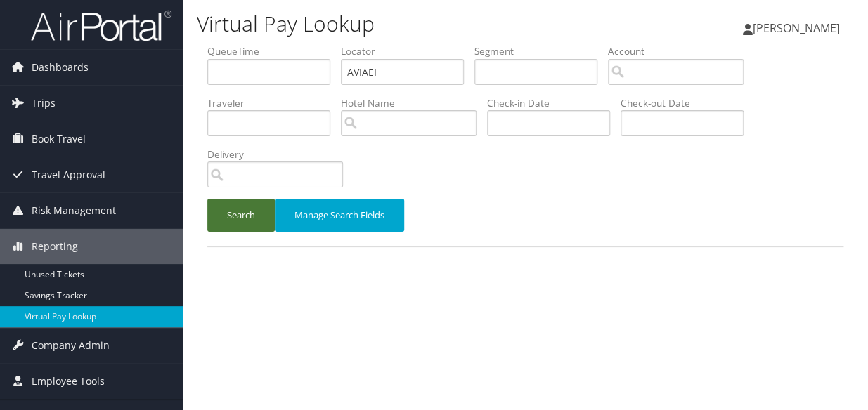
click at [221, 216] on button "Search" at bounding box center [240, 215] width 67 height 33
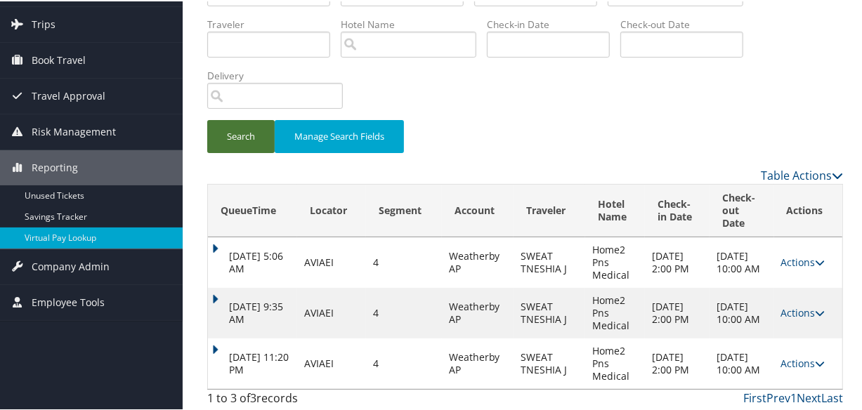
scroll to position [82, 0]
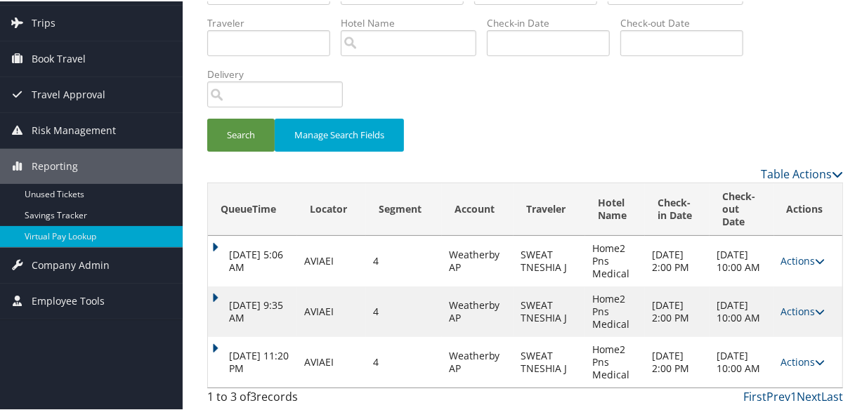
click at [225, 342] on td "[DATE] 11:20 PM" at bounding box center [252, 361] width 89 height 51
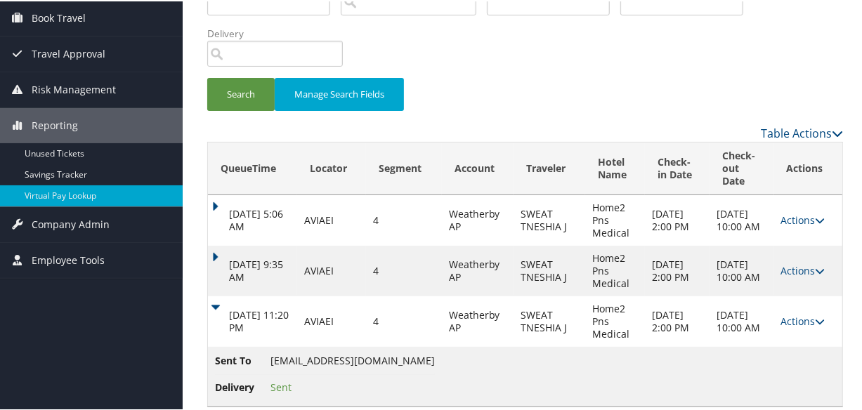
scroll to position [141, 0]
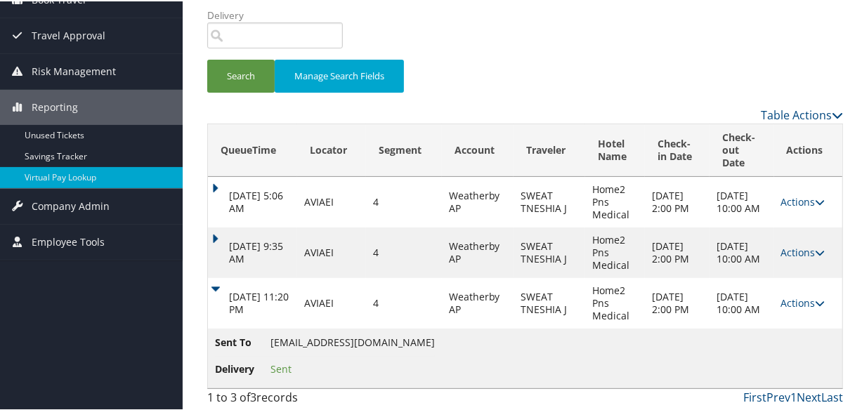
click at [510, 58] on div "Search Manage Search Fields" at bounding box center [525, 81] width 657 height 47
click at [806, 299] on link "Actions" at bounding box center [803, 301] width 44 height 13
click at [786, 349] on link "Logs" at bounding box center [808, 346] width 62 height 24
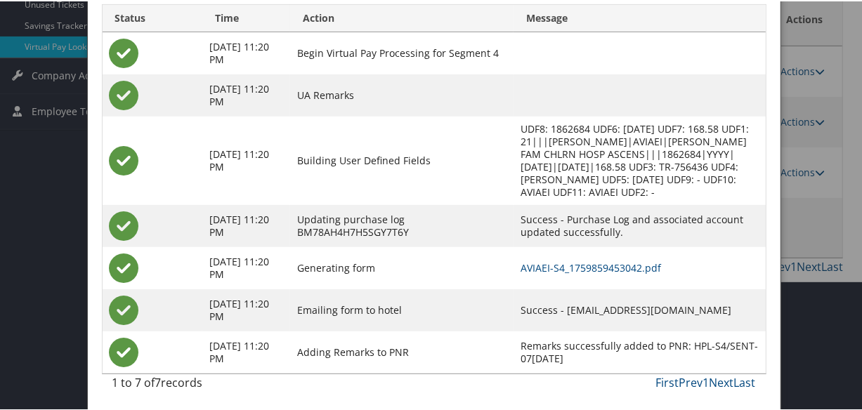
scroll to position [272, 0]
click at [551, 266] on link "AVIAEI-S4_1759859453042.pdf" at bounding box center [591, 265] width 141 height 13
